Goal: Task Accomplishment & Management: Manage account settings

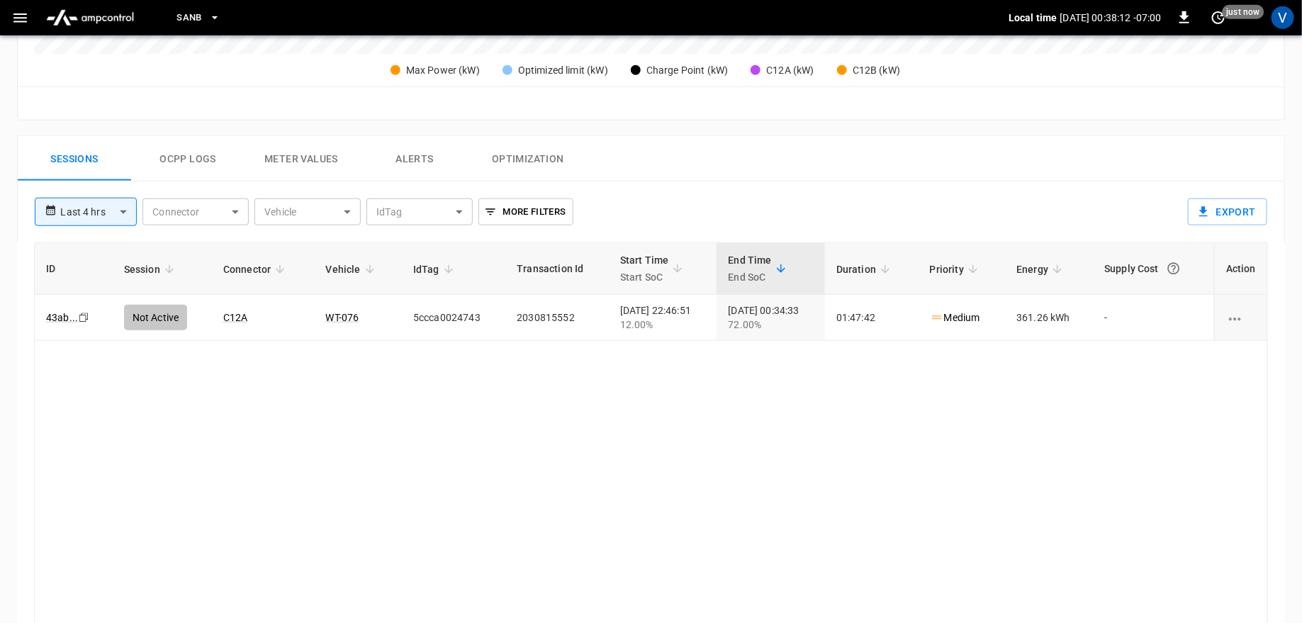
scroll to position [670, 0]
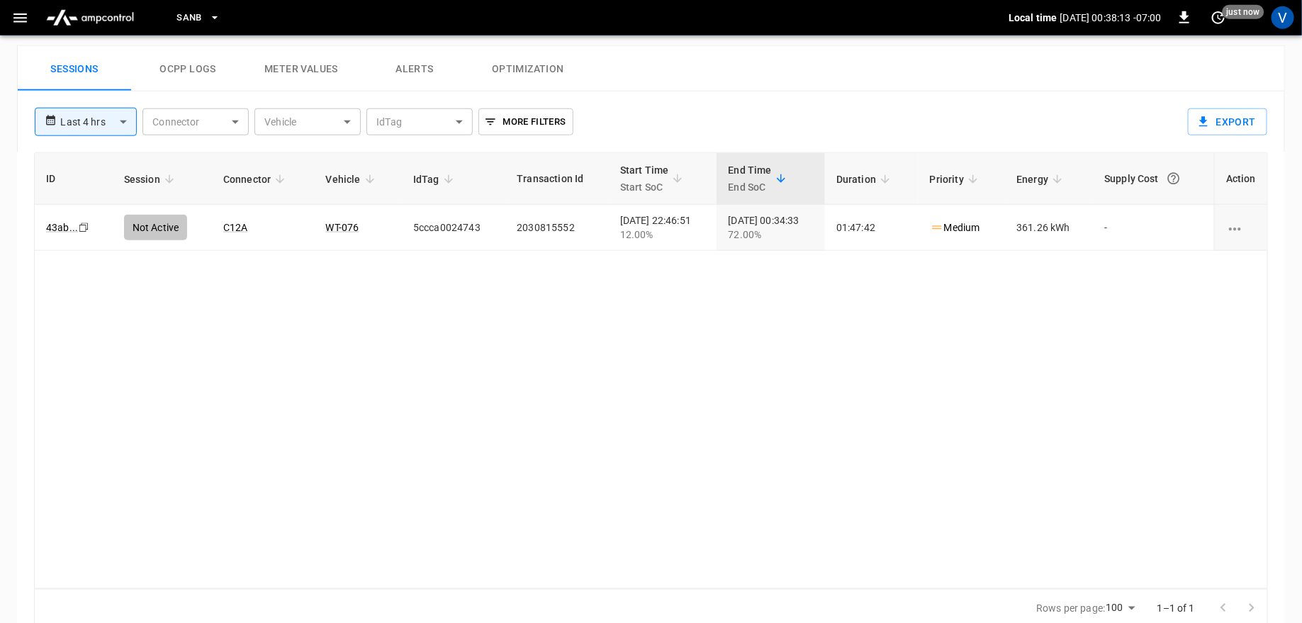
click at [424, 59] on button "Alerts" at bounding box center [414, 68] width 113 height 45
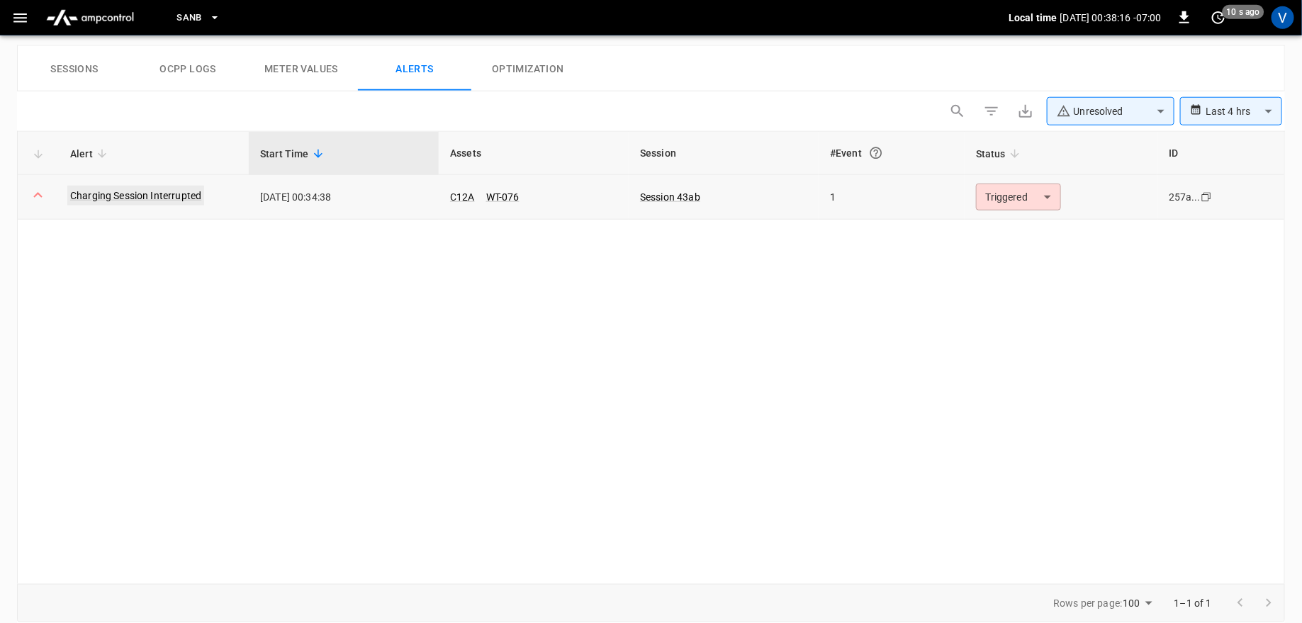
click at [164, 193] on link "Charging Session Interrupted" at bounding box center [135, 196] width 137 height 20
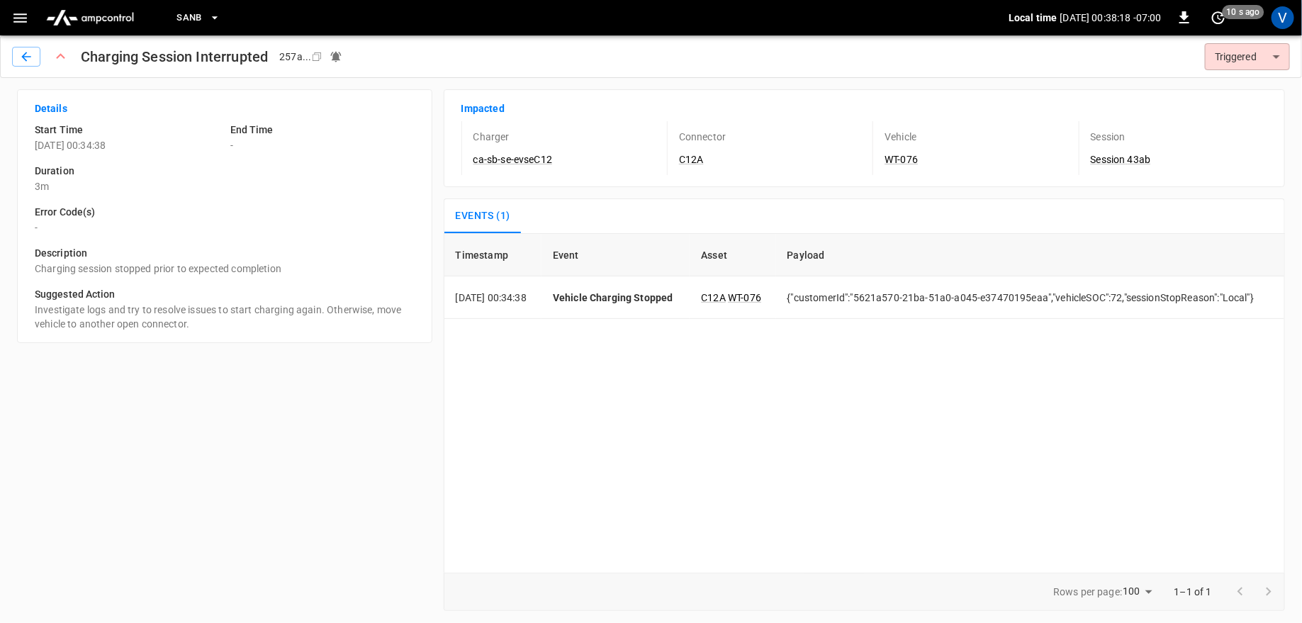
click at [1252, 60] on body "SanB Local time [DATE] 00:38:18 -07:00 0 10 s ago V Charging Session Interrupte…" at bounding box center [651, 311] width 1302 height 622
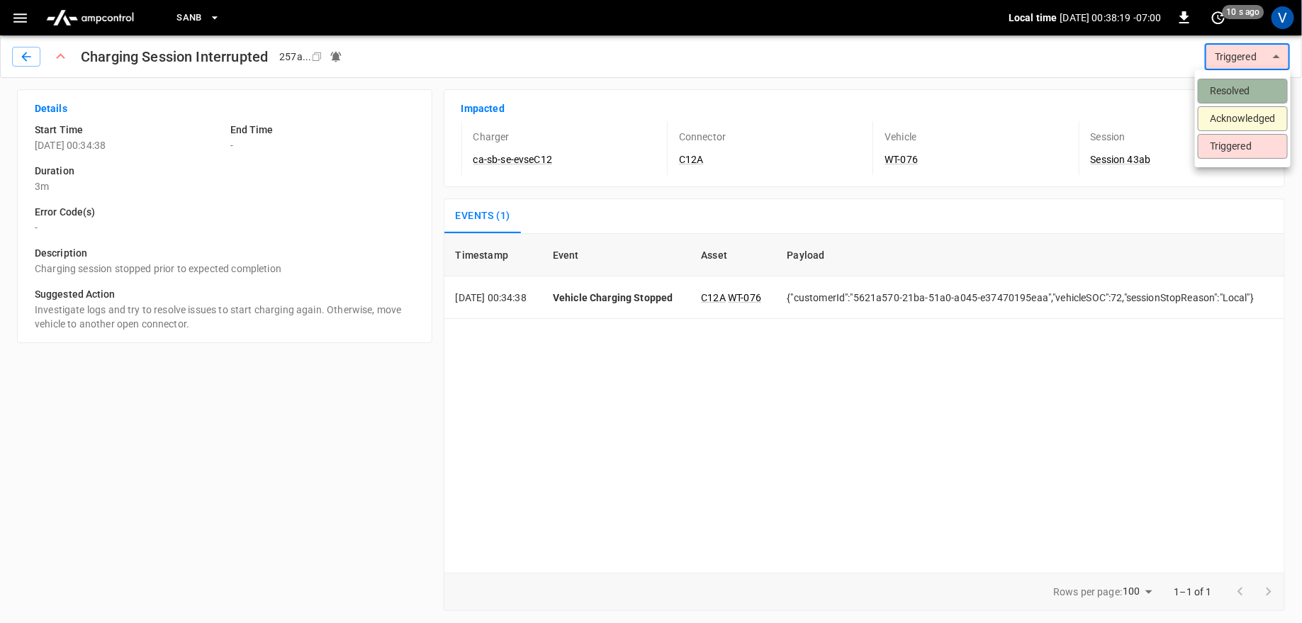
click at [1231, 92] on li "Resolved" at bounding box center [1243, 91] width 90 height 25
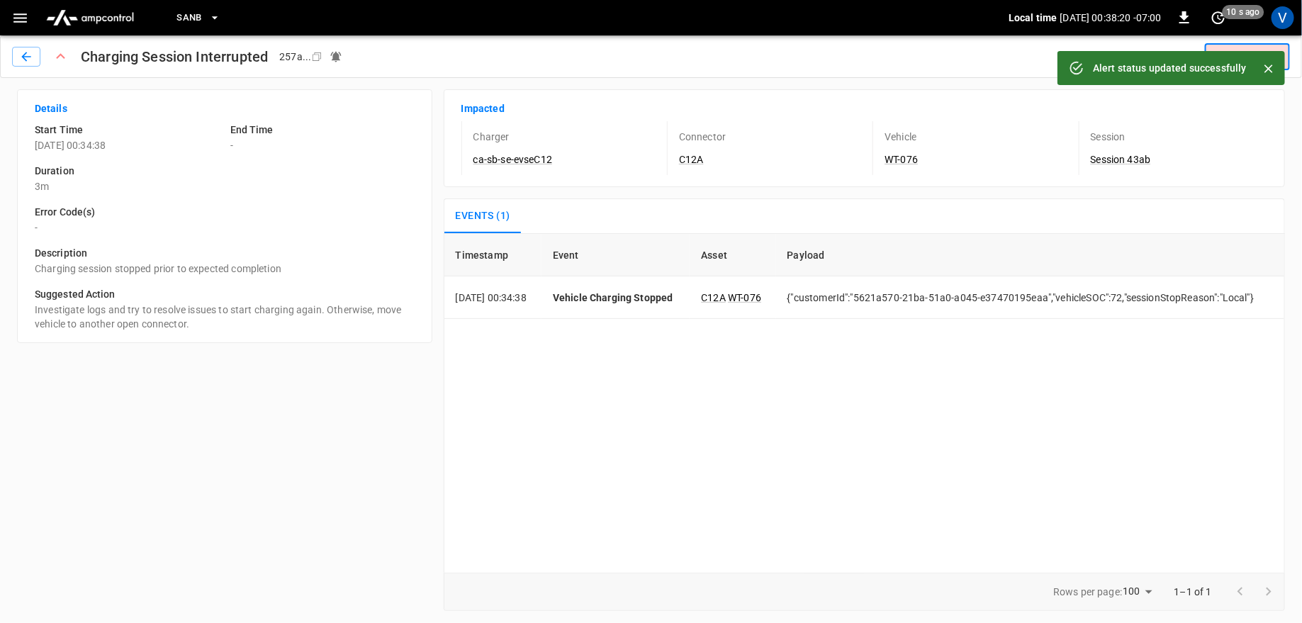
type input "********"
click at [32, 50] on icon "button" at bounding box center [26, 57] width 14 height 14
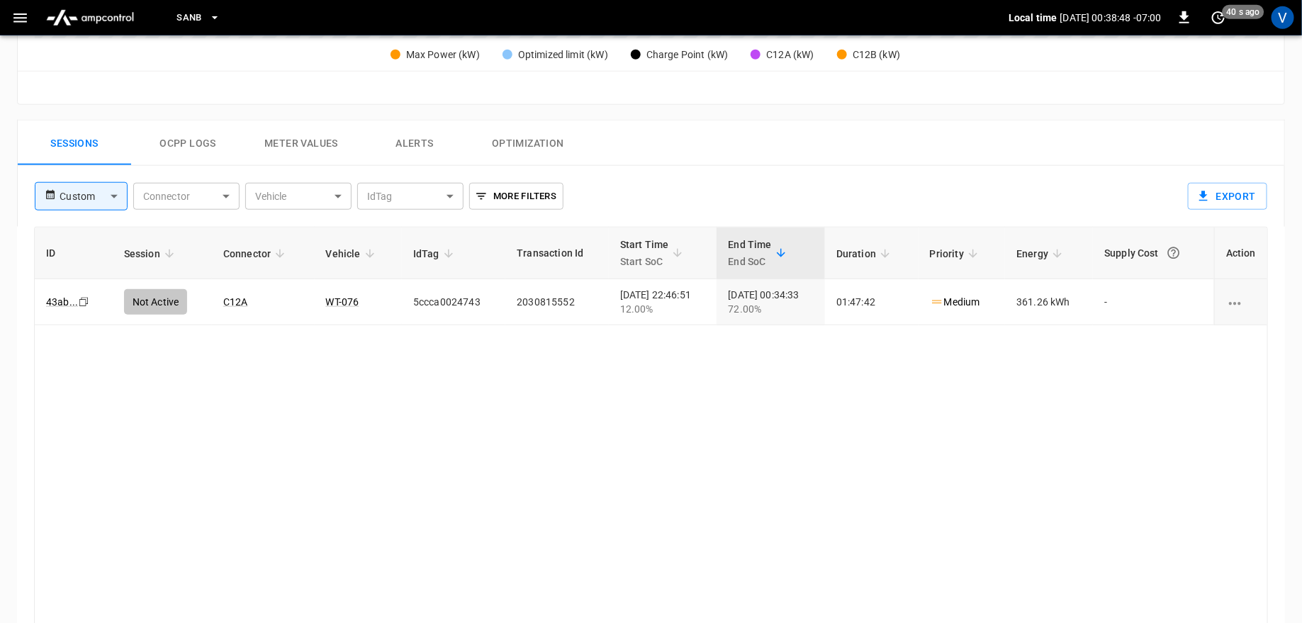
scroll to position [596, 0]
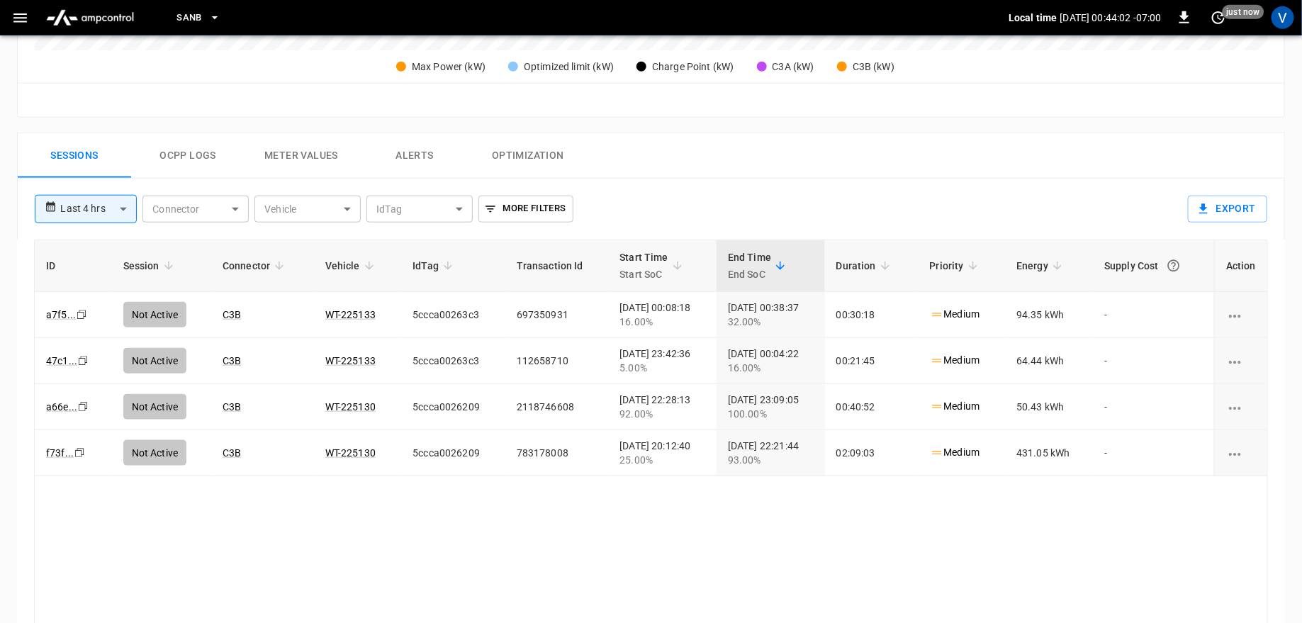
scroll to position [581, 0]
click at [410, 166] on button "Alerts" at bounding box center [414, 152] width 113 height 45
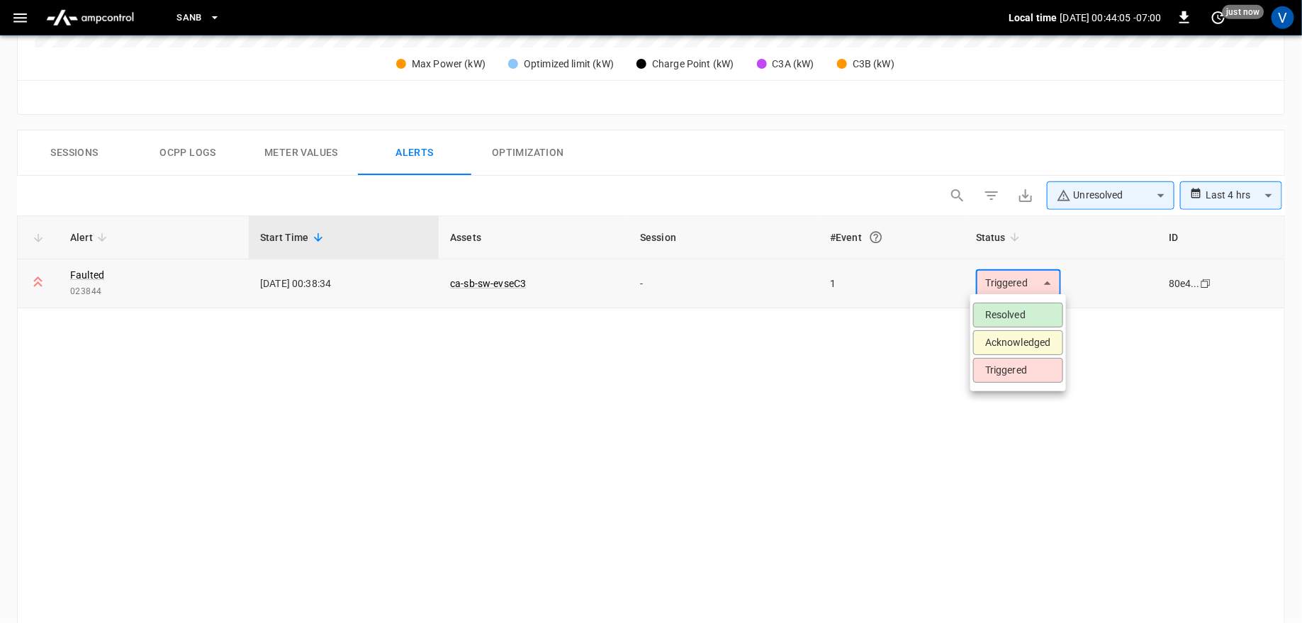
click at [1040, 284] on body "**********" at bounding box center [651, 77] width 1302 height 1316
click at [1007, 310] on li "Resolved" at bounding box center [1018, 315] width 90 height 25
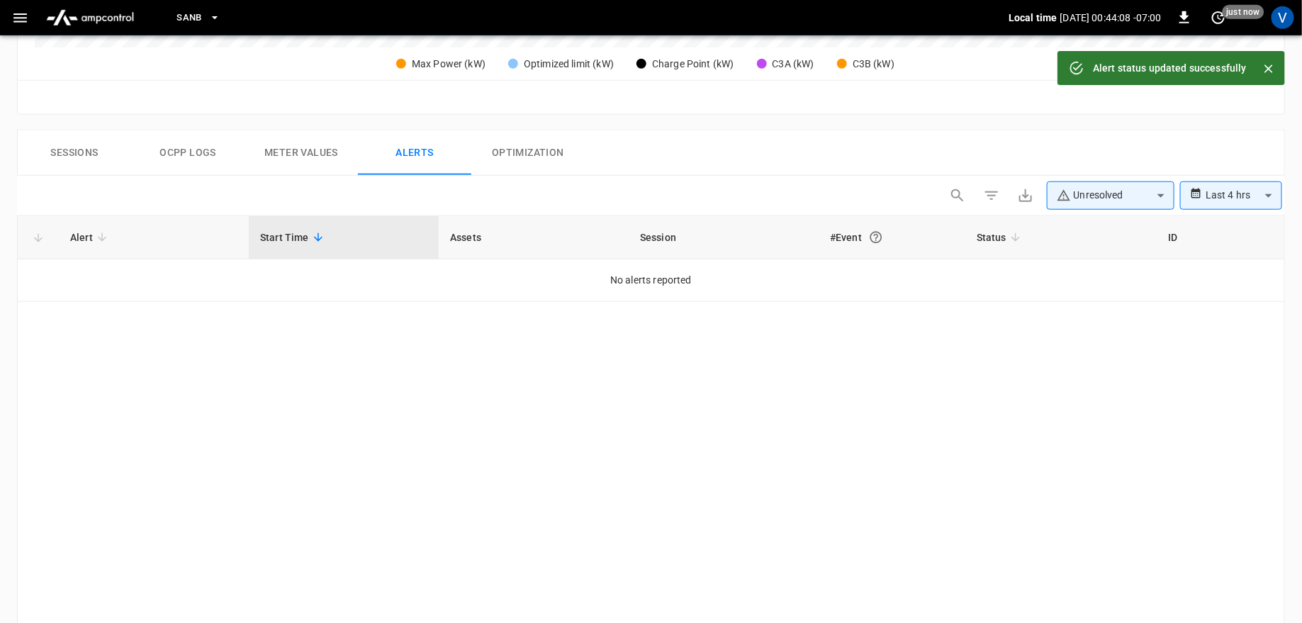
click at [80, 150] on button "Sessions" at bounding box center [74, 152] width 113 height 45
